Goal: Register for event/course

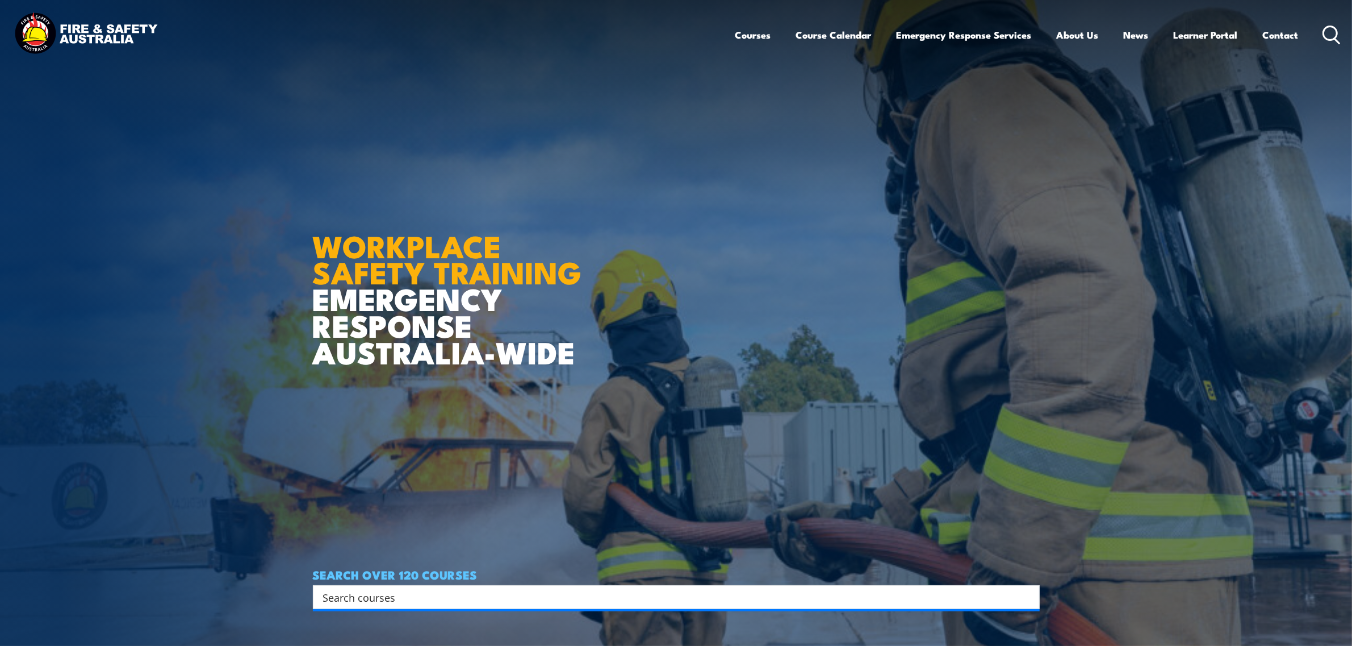
click at [437, 600] on input "Search input" at bounding box center [668, 597] width 691 height 17
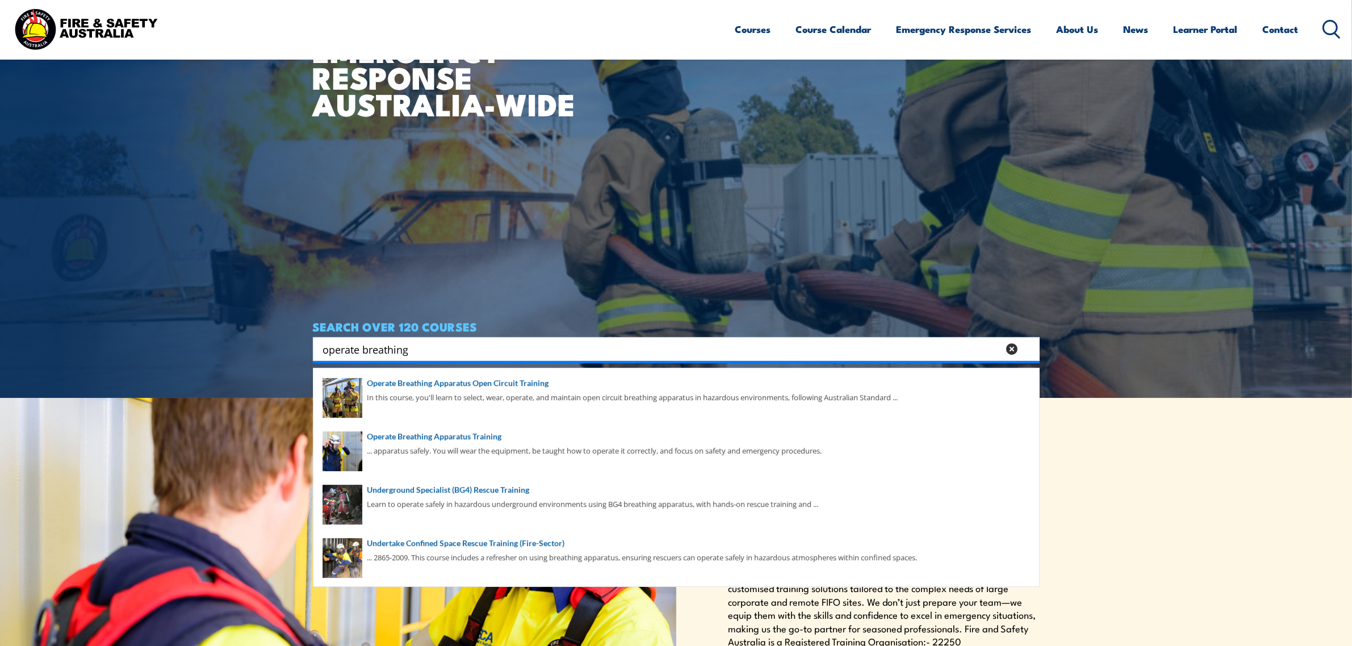
scroll to position [284, 0]
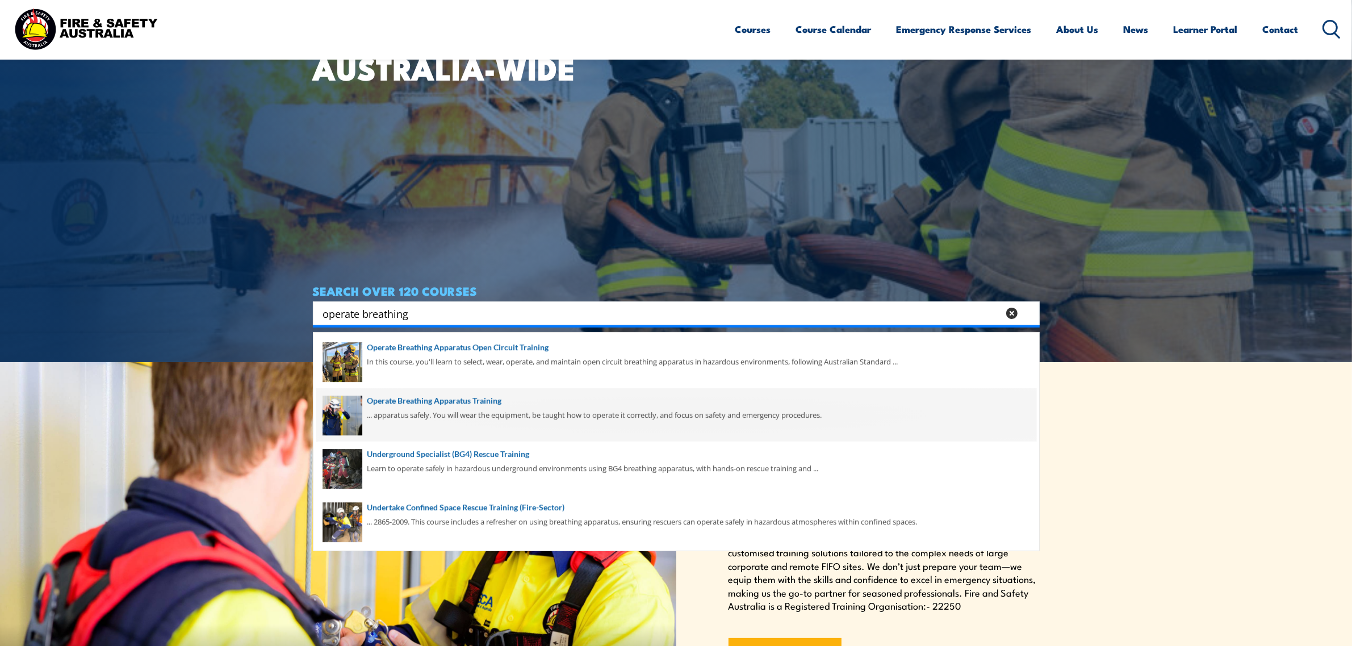
type input "operate breathing"
drag, startPoint x: 418, startPoint y: 397, endPoint x: 469, endPoint y: 406, distance: 51.8
click at [418, 397] on span at bounding box center [676, 414] width 720 height 53
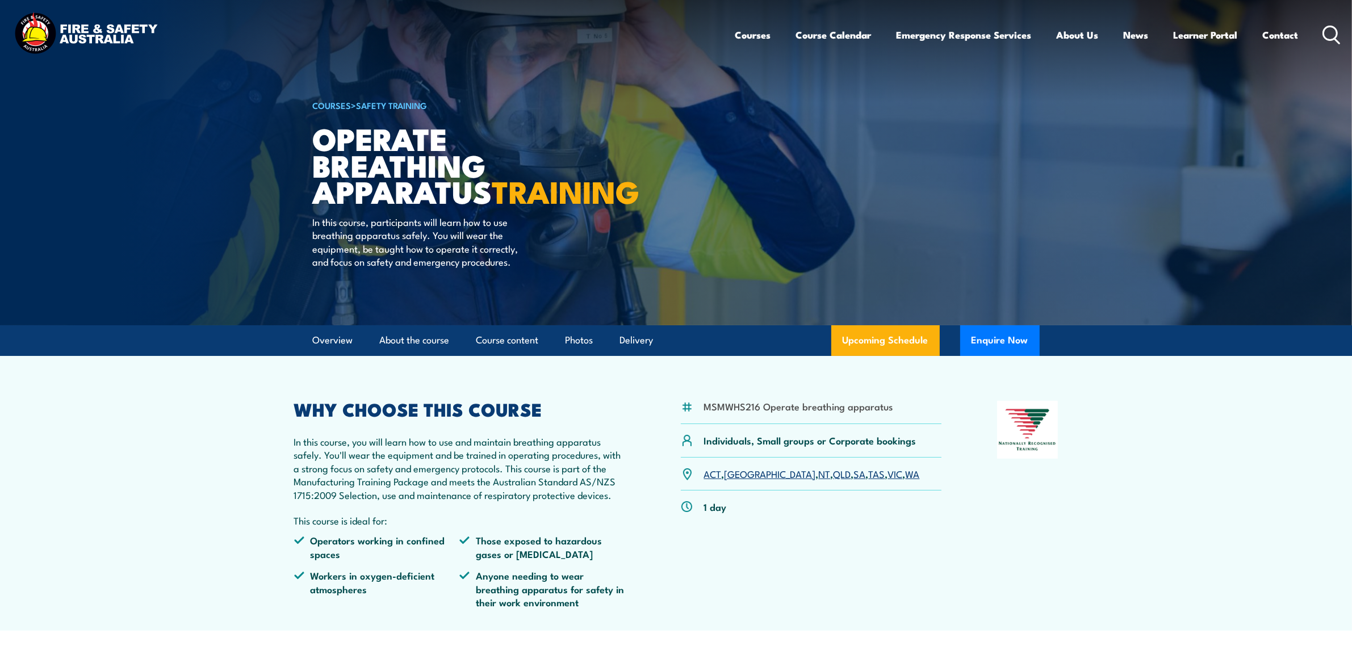
click at [854, 480] on link "SA" at bounding box center [860, 474] width 12 height 14
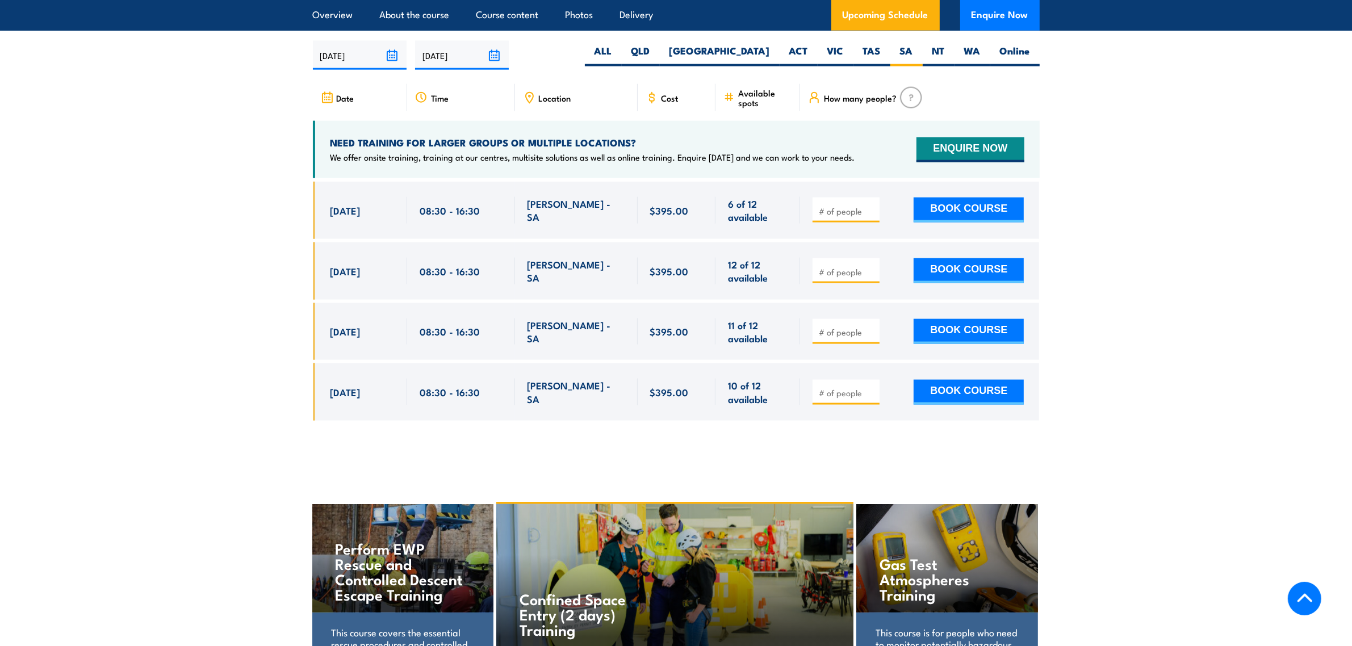
scroll to position [1812, 0]
